Goal: Task Accomplishment & Management: Manage account settings

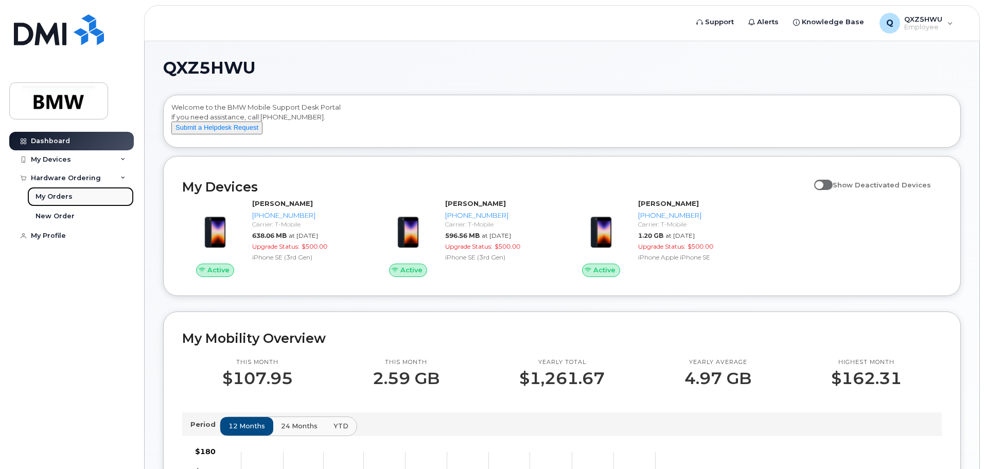
click at [53, 193] on div "My Orders" at bounding box center [53, 196] width 37 height 9
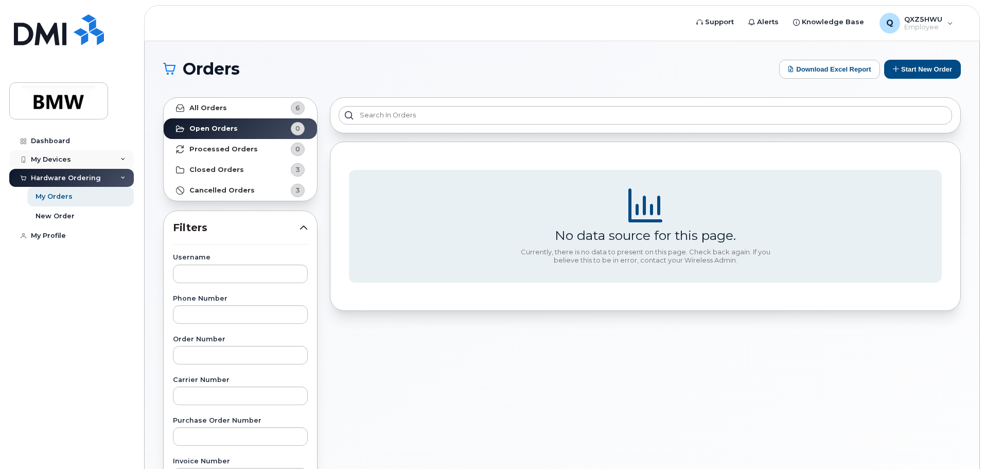
click at [59, 160] on div "My Devices" at bounding box center [51, 159] width 40 height 8
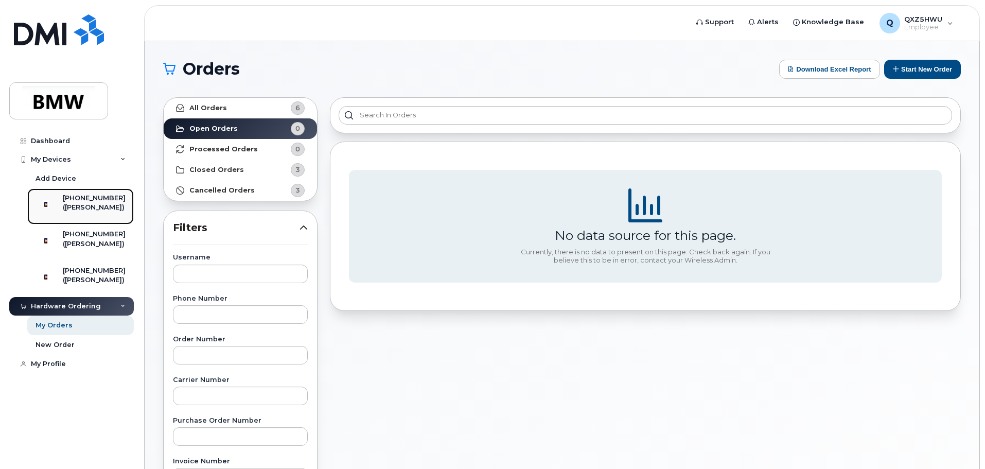
click at [87, 206] on div "([PERSON_NAME])" at bounding box center [94, 207] width 63 height 9
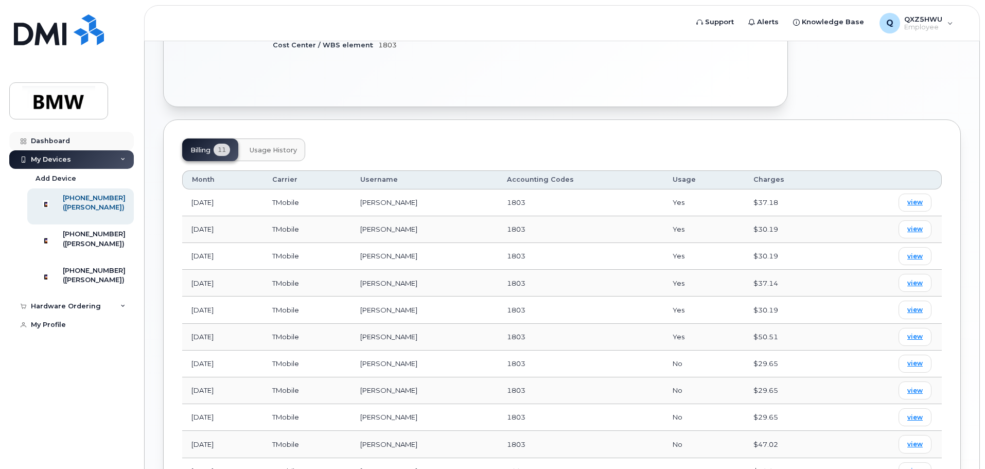
scroll to position [115, 0]
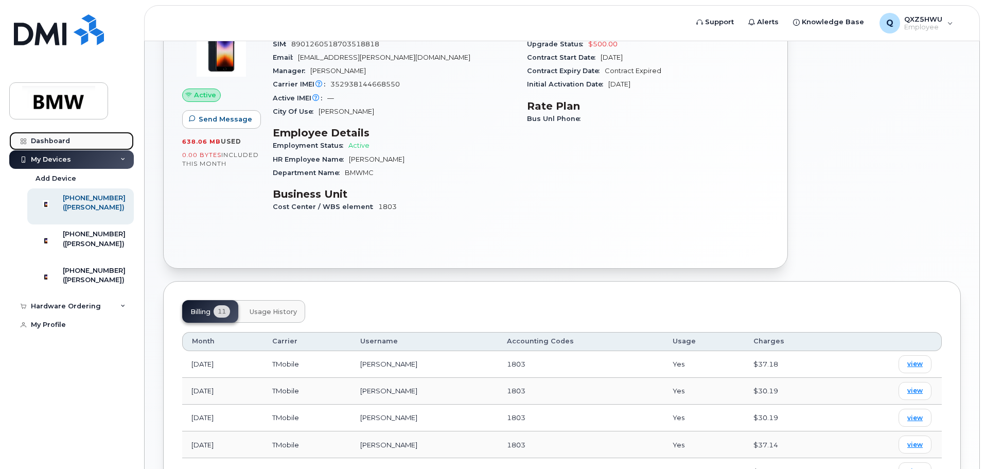
click at [44, 140] on div "Dashboard" at bounding box center [50, 141] width 39 height 8
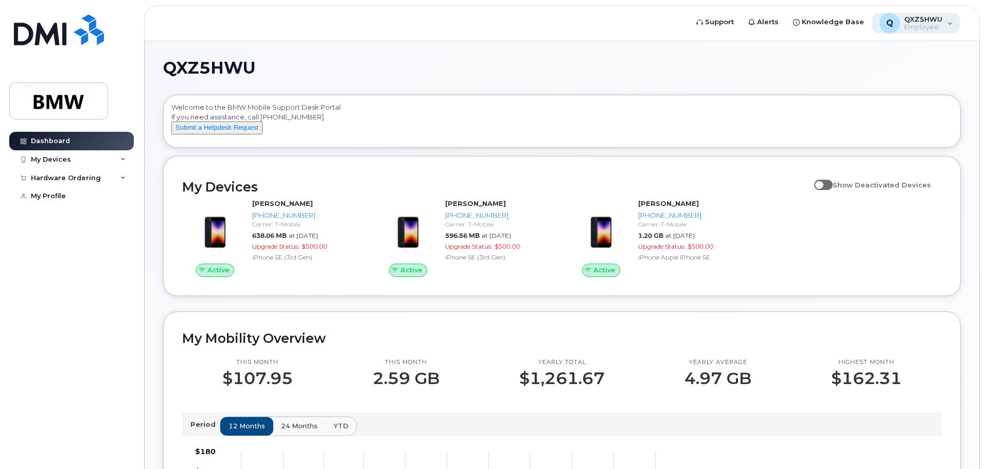
click at [946, 22] on div "Q QXZ5HWU Employee" at bounding box center [916, 23] width 88 height 21
drag, startPoint x: 952, startPoint y: 22, endPoint x: 883, endPoint y: 26, distance: 69.5
click at [952, 22] on div "Q QXZ5HWU Employee" at bounding box center [916, 23] width 88 height 21
click at [452, 78] on div "QXZ5HWU Welcome to the BMW Mobile Support Desk Portal If you need assistance, c…" at bounding box center [561, 466] width 797 height 813
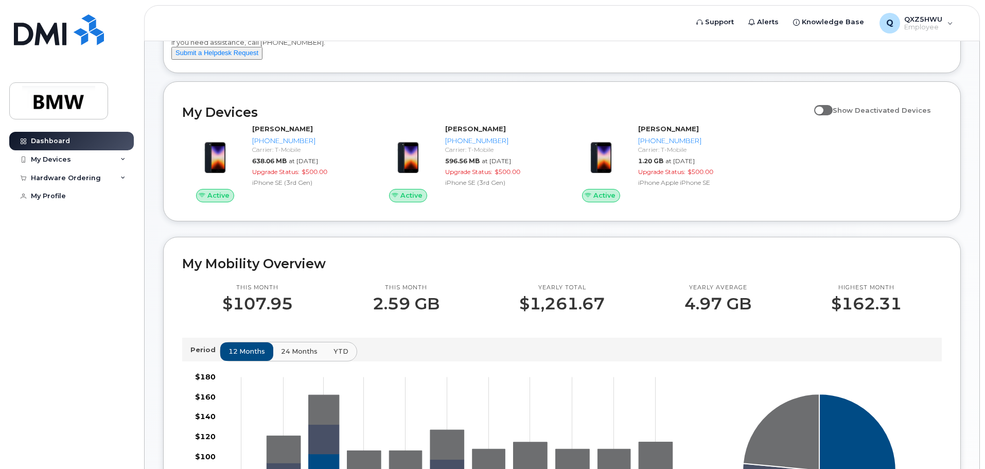
scroll to position [51, 0]
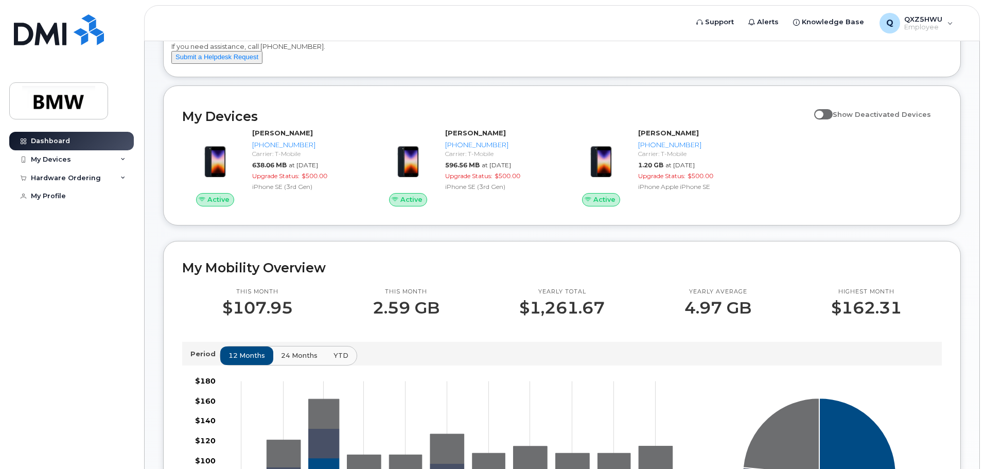
drag, startPoint x: 175, startPoint y: 267, endPoint x: 161, endPoint y: 284, distance: 21.9
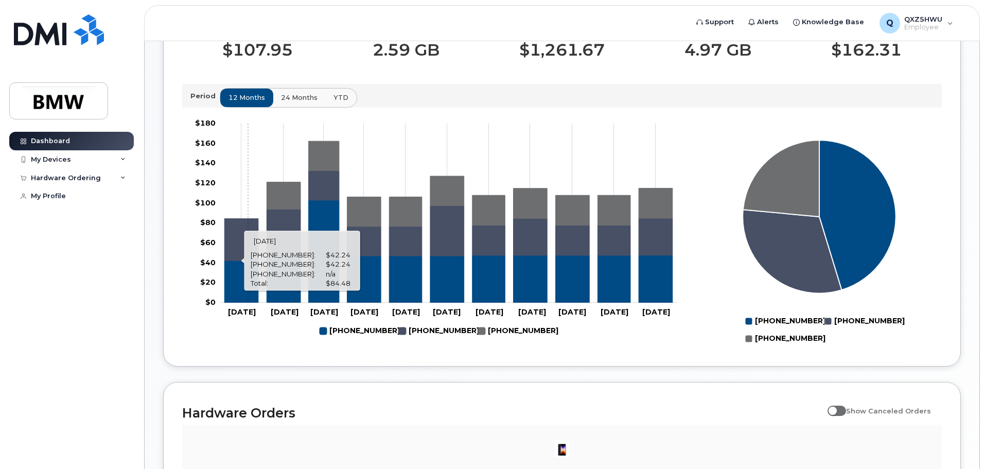
scroll to position [329, 0]
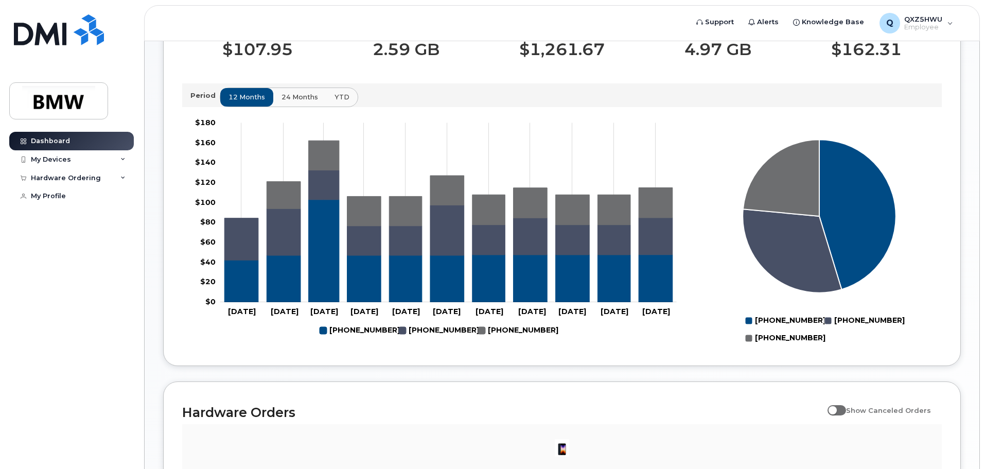
click at [284, 102] on span "24 months" at bounding box center [299, 97] width 37 height 10
click at [237, 102] on span "12 months" at bounding box center [247, 97] width 37 height 10
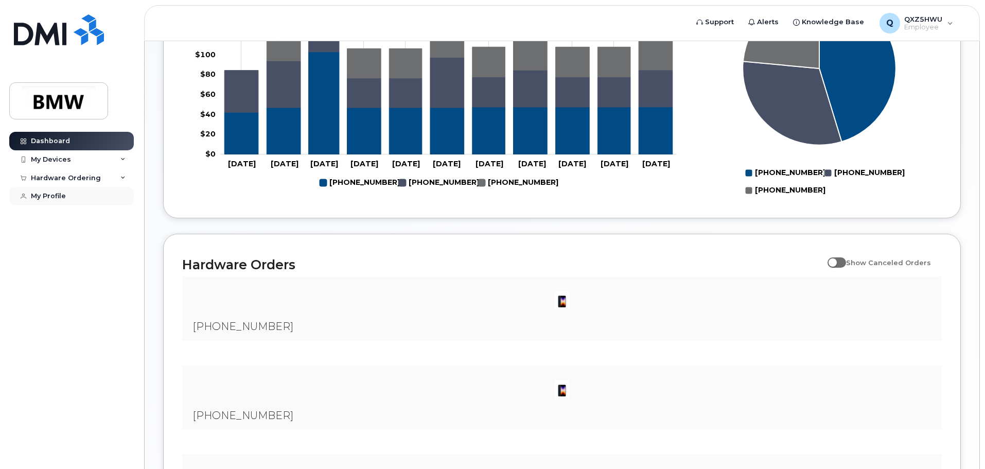
scroll to position [483, 0]
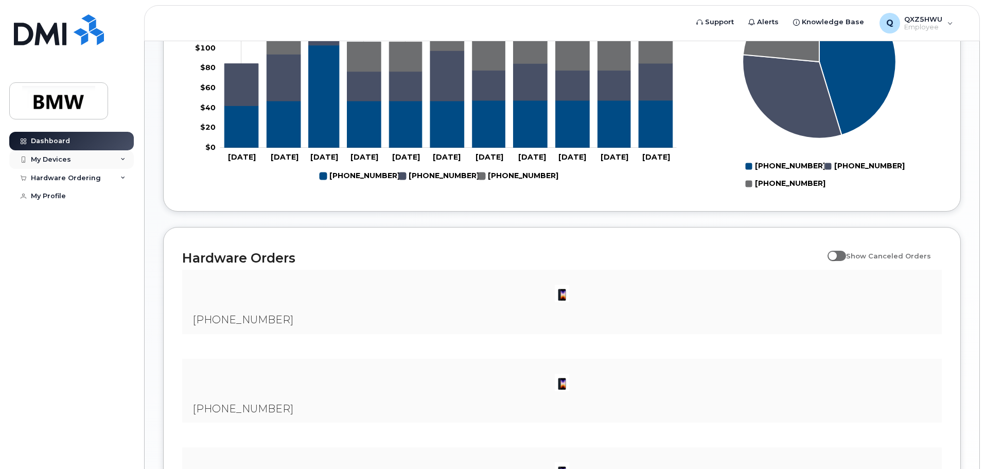
click at [118, 161] on div "My Devices" at bounding box center [71, 159] width 124 height 19
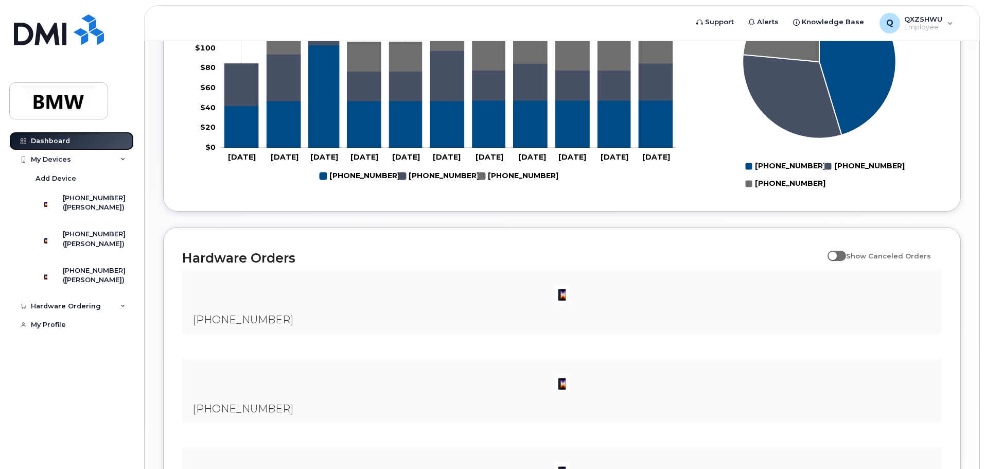
click at [111, 137] on link "Dashboard" at bounding box center [71, 141] width 124 height 19
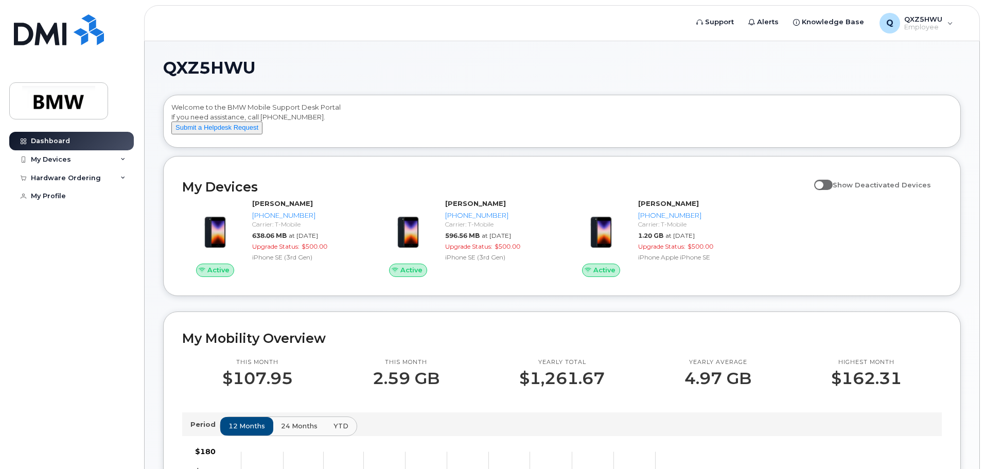
drag, startPoint x: 107, startPoint y: 337, endPoint x: 176, endPoint y: 129, distance: 218.9
